Goal: Find specific page/section: Find specific page/section

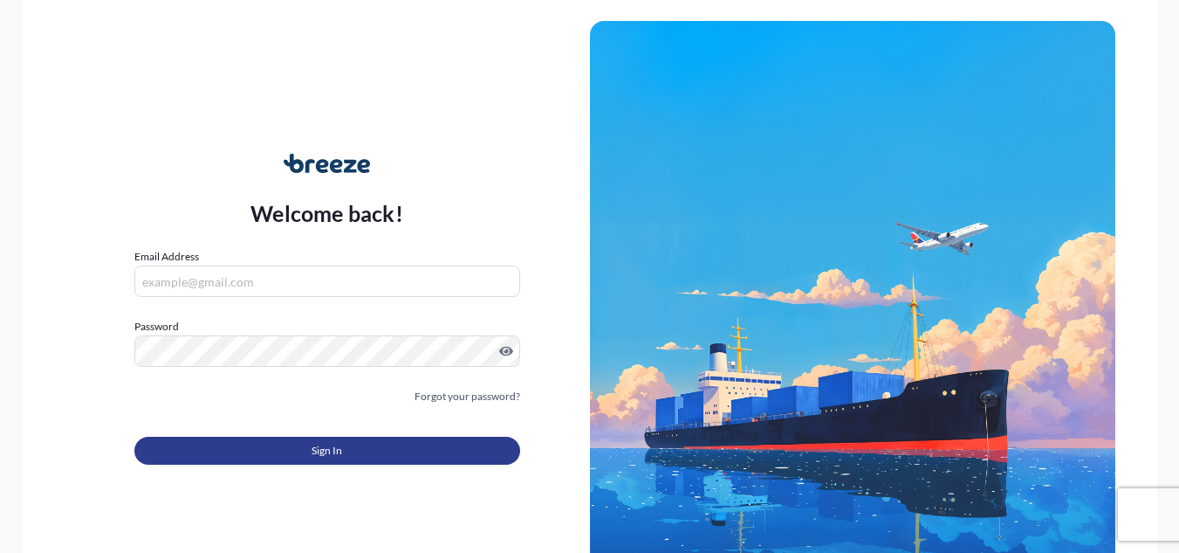
type input "[EMAIL_ADDRESS][DOMAIN_NAME]"
click at [360, 448] on button "Sign In" at bounding box center [327, 451] width 386 height 28
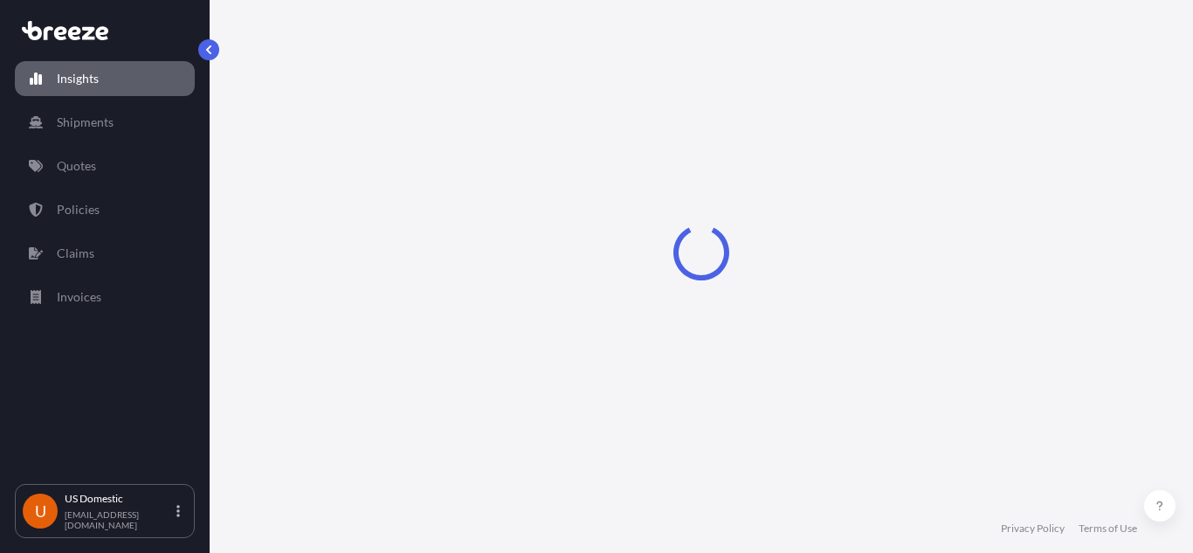
select select "2025"
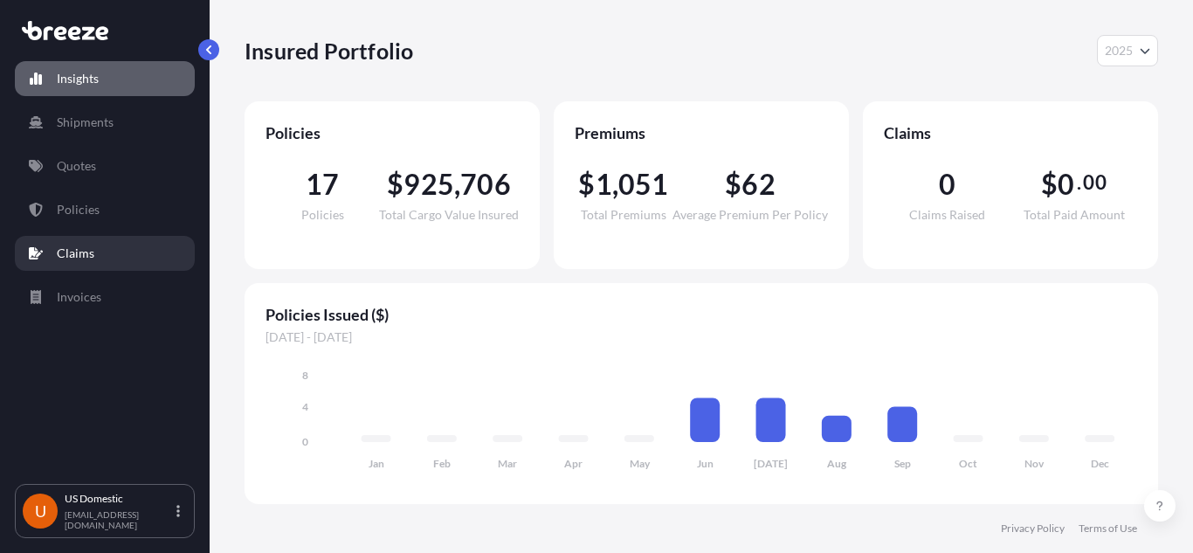
click at [100, 263] on link "Claims" at bounding box center [105, 253] width 180 height 35
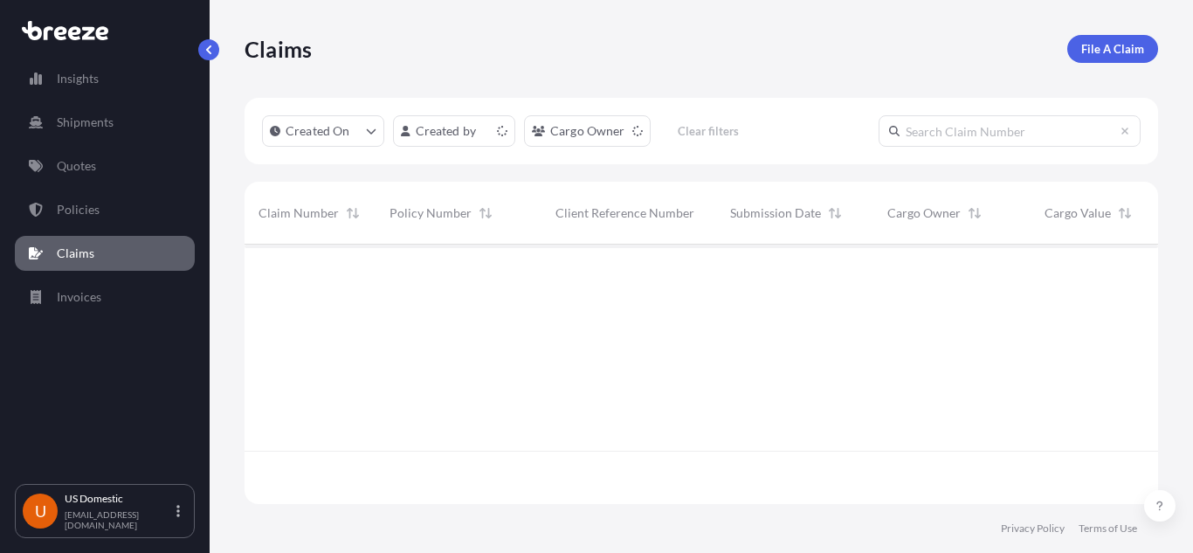
scroll to position [256, 900]
click at [93, 285] on link "Invoices" at bounding box center [105, 296] width 180 height 35
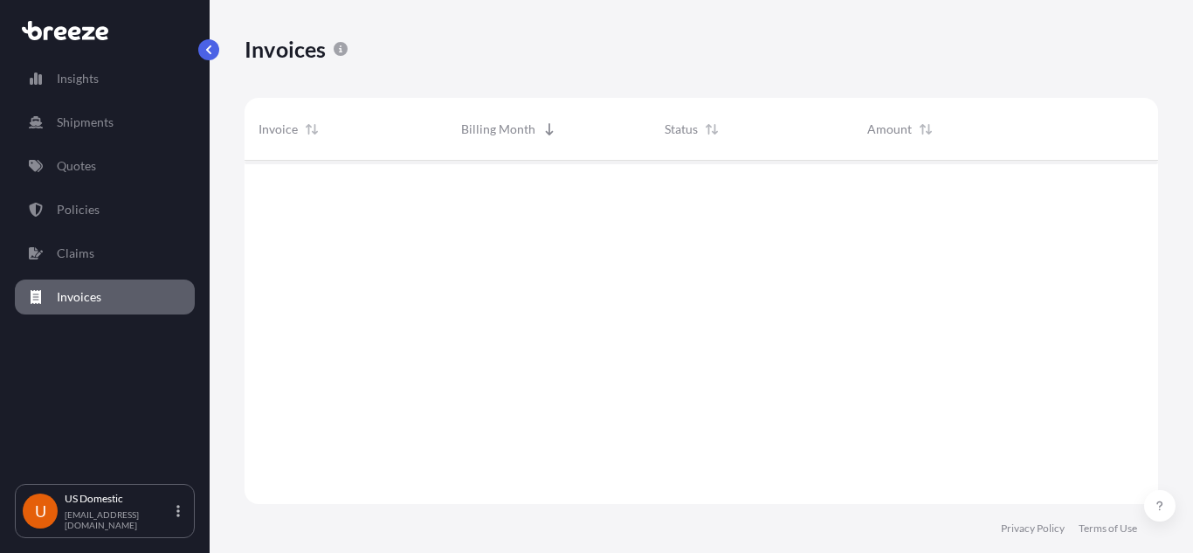
scroll to position [347, 900]
